Goal: Information Seeking & Learning: Learn about a topic

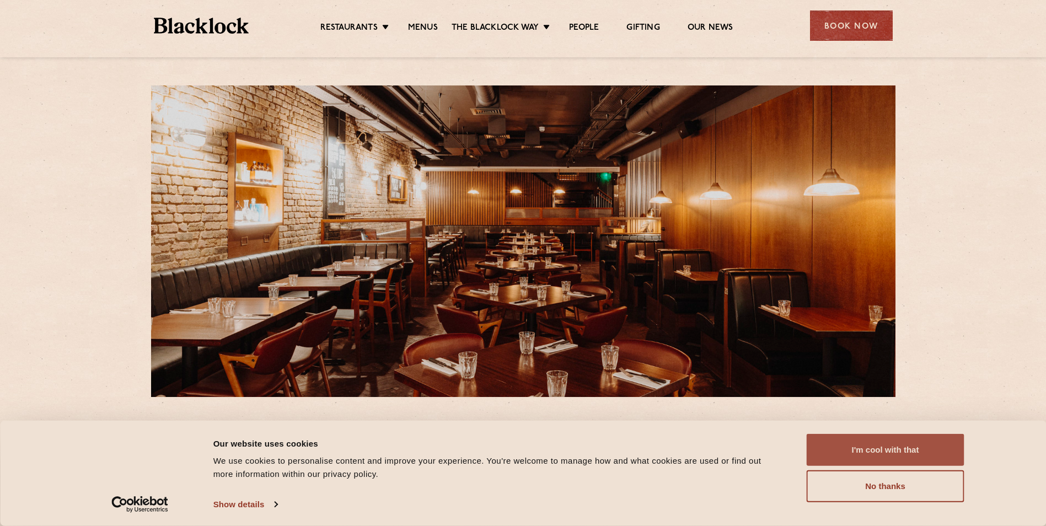
click at [864, 436] on button "I'm cool with that" at bounding box center [886, 450] width 158 height 32
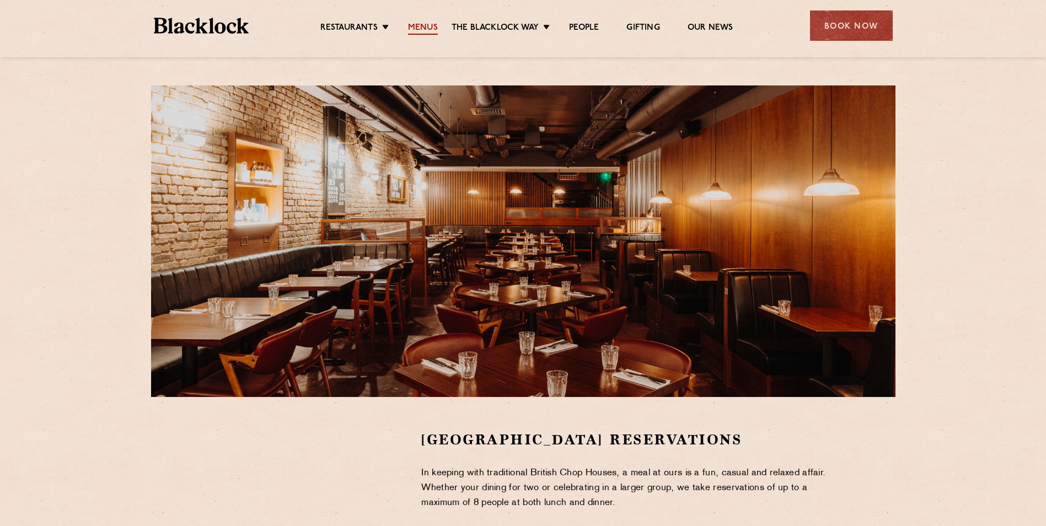
click at [424, 29] on link "Menus" at bounding box center [423, 29] width 30 height 12
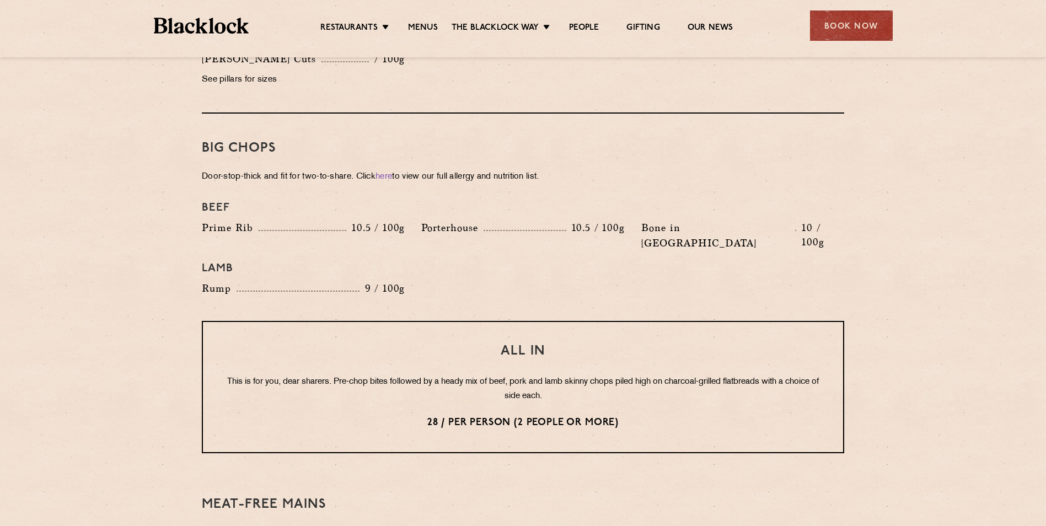
scroll to position [1158, 0]
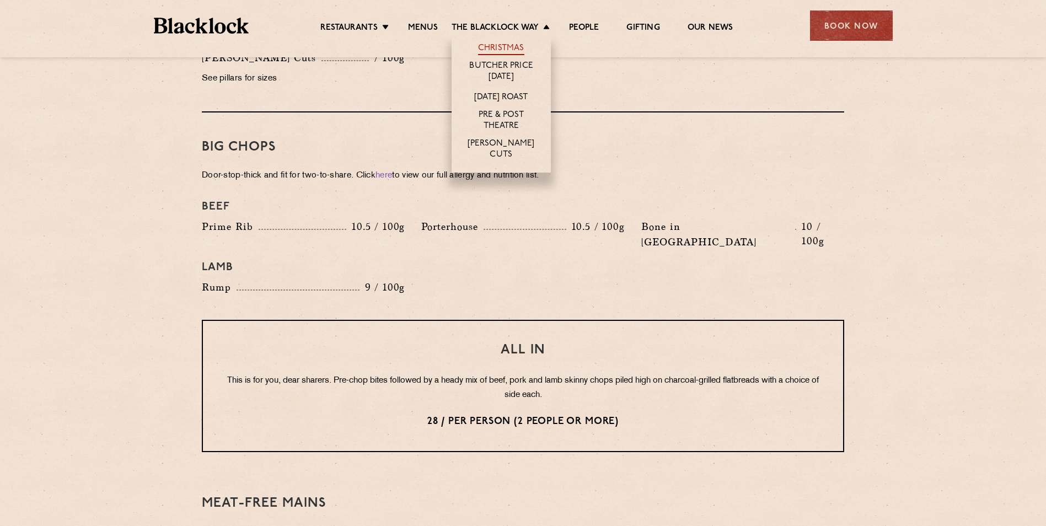
click at [510, 45] on link "Christmas" at bounding box center [501, 49] width 46 height 12
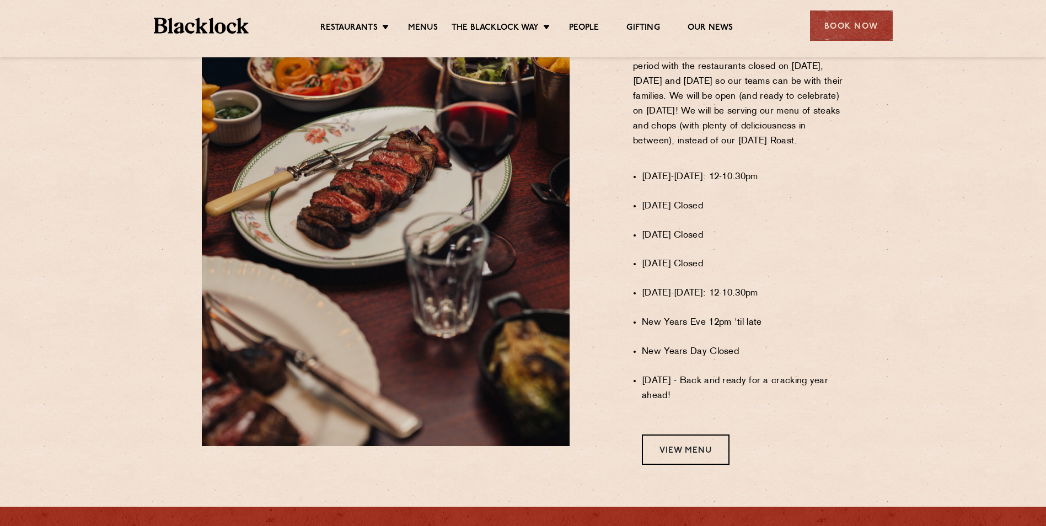
scroll to position [883, 0]
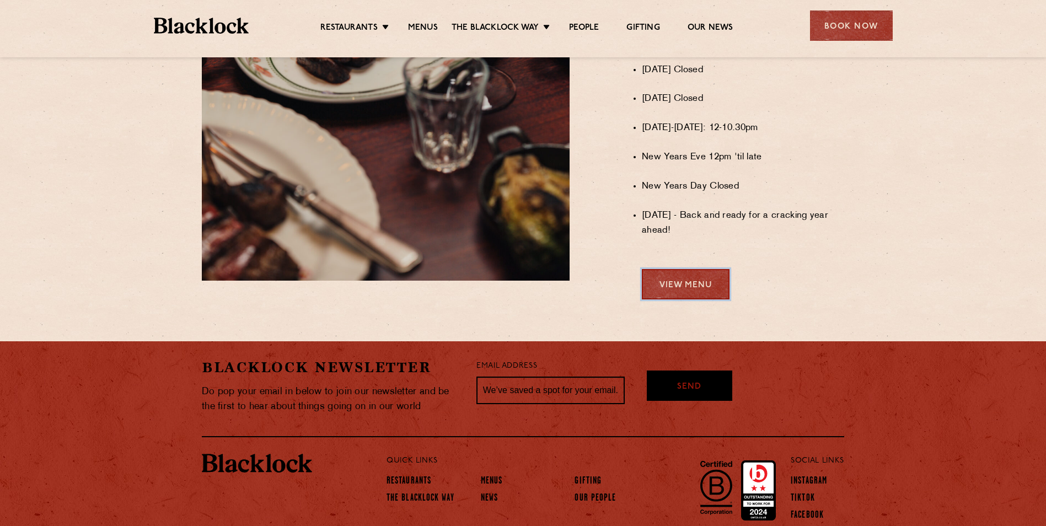
click at [657, 280] on link "View Menu" at bounding box center [686, 284] width 88 height 30
